Goal: Task Accomplishment & Management: Use online tool/utility

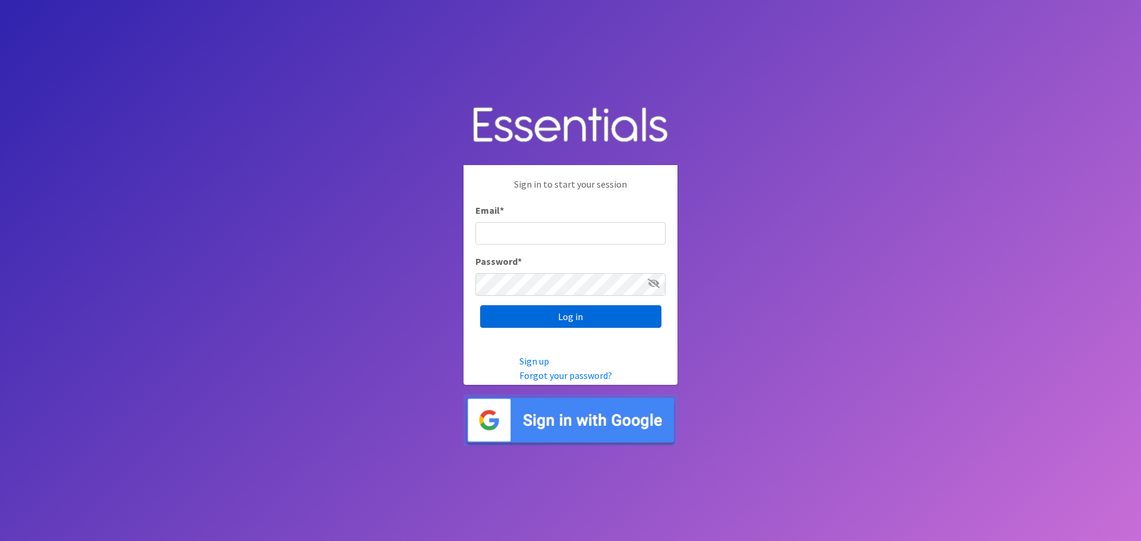
type input "[PERSON_NAME][EMAIL_ADDRESS][DOMAIN_NAME]"
click at [544, 314] on input "Log in" at bounding box center [570, 316] width 181 height 23
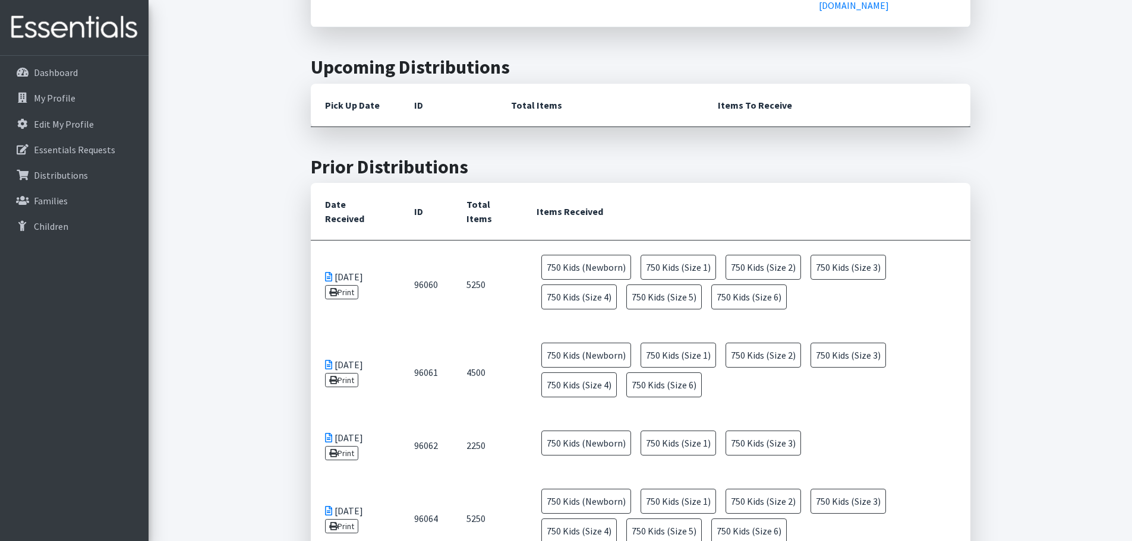
scroll to position [1129, 0]
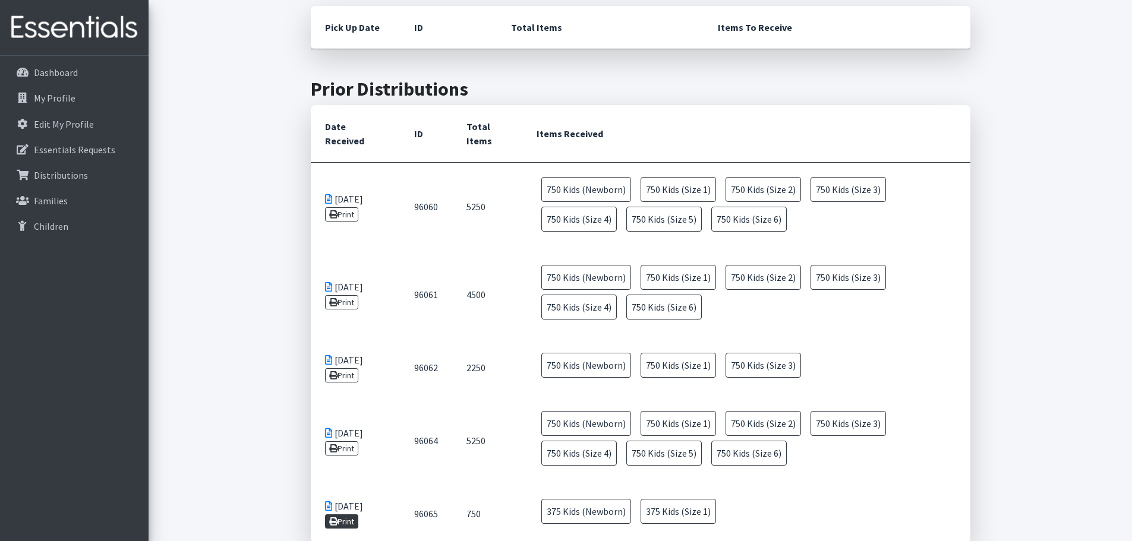
click at [329, 518] on icon at bounding box center [333, 522] width 8 height 8
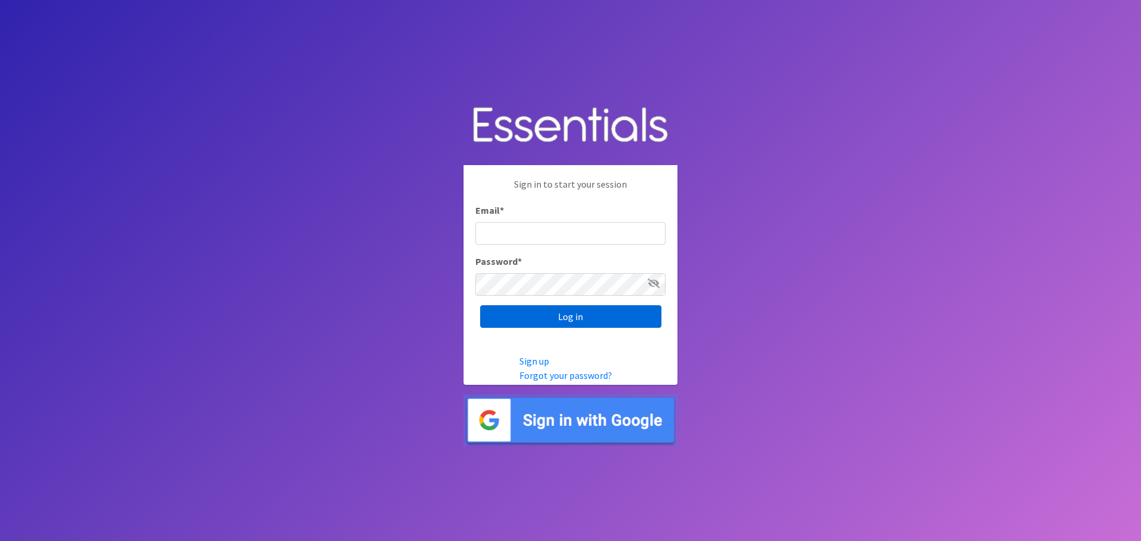
type input "[PERSON_NAME][EMAIL_ADDRESS][DOMAIN_NAME]"
click at [576, 320] on input "Log in" at bounding box center [570, 316] width 181 height 23
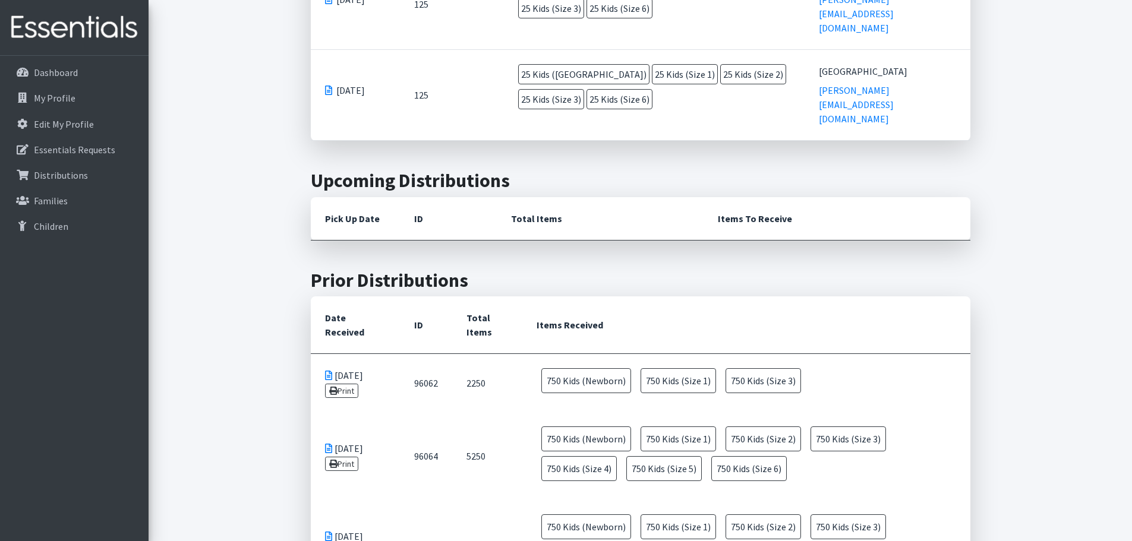
scroll to position [951, 0]
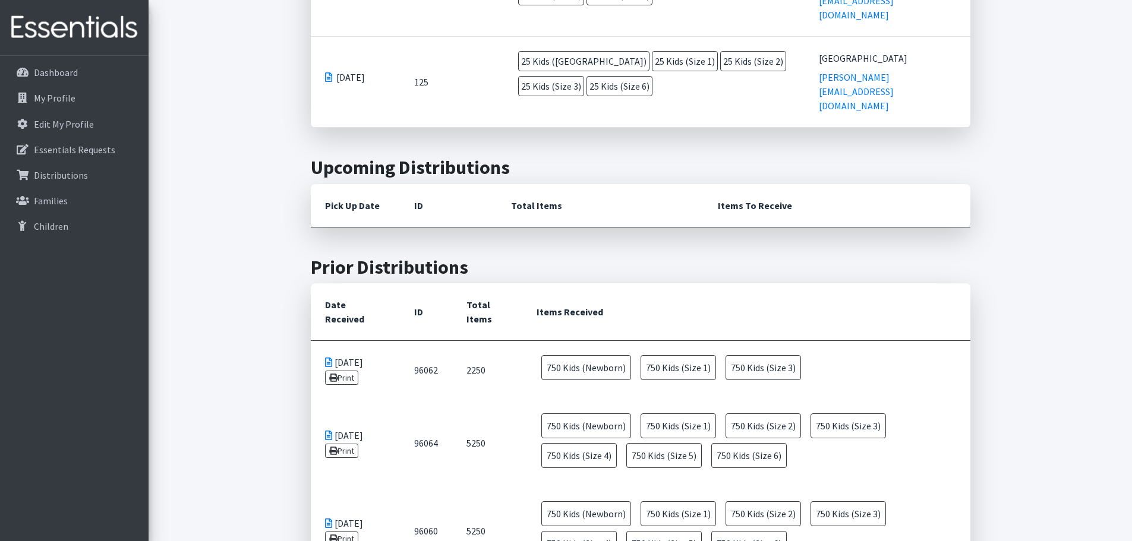
click at [330, 358] on icon at bounding box center [328, 363] width 7 height 10
click at [327, 371] on link "Print" at bounding box center [342, 378] width 34 height 14
